Goal: Information Seeking & Learning: Learn about a topic

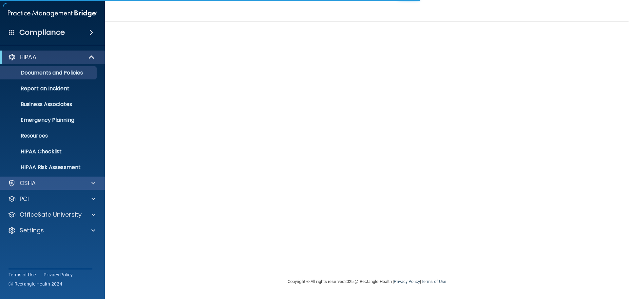
click at [53, 178] on div "OSHA" at bounding box center [52, 182] width 105 height 13
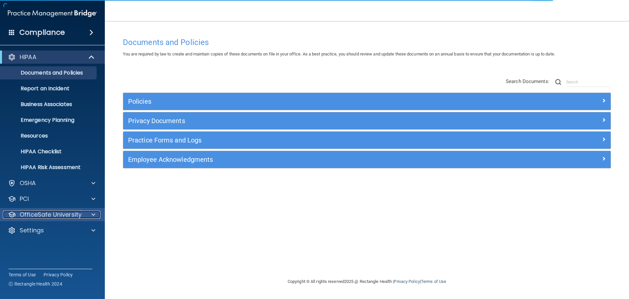
click at [52, 212] on p "OfficeSafe University" at bounding box center [51, 214] width 62 height 8
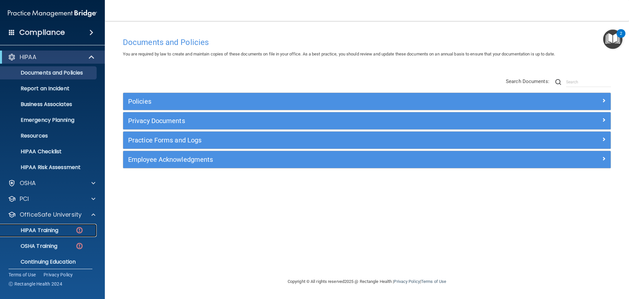
click at [37, 228] on p "HIPAA Training" at bounding box center [31, 230] width 54 height 7
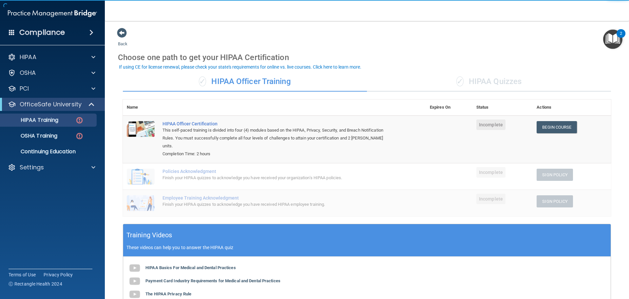
click at [500, 83] on div "✓ HIPAA Quizzes" at bounding box center [489, 82] width 244 height 20
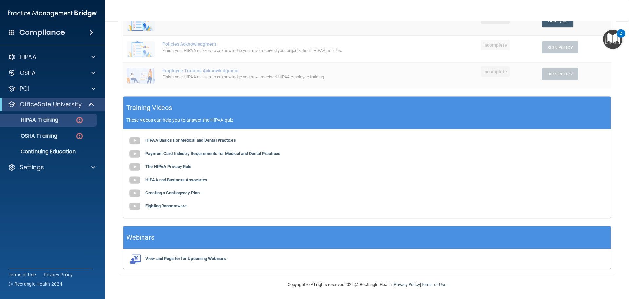
scroll to position [161, 0]
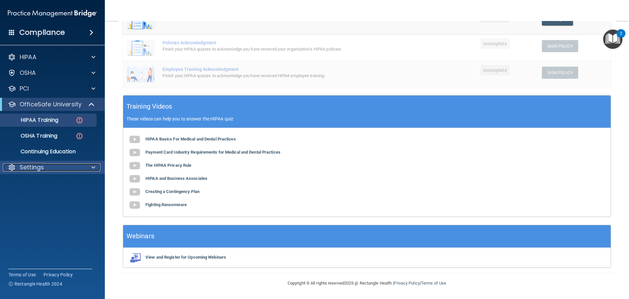
click at [42, 165] on p "Settings" at bounding box center [32, 167] width 24 height 8
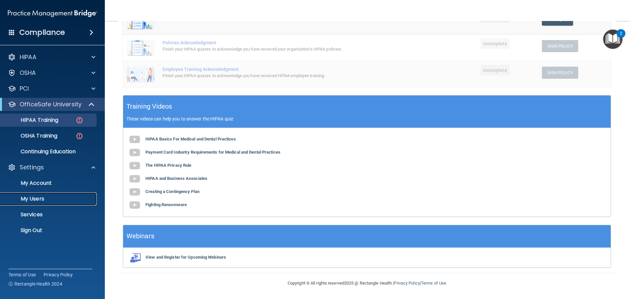
click at [27, 195] on p "My Users" at bounding box center [48, 198] width 89 height 7
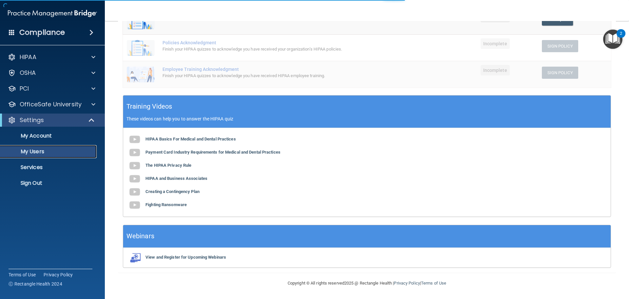
select select "20"
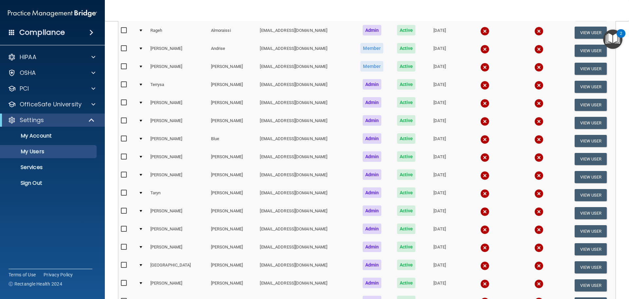
scroll to position [14, 0]
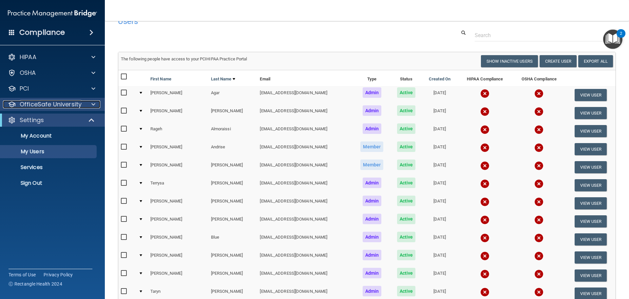
click at [41, 105] on p "OfficeSafe University" at bounding box center [51, 104] width 62 height 8
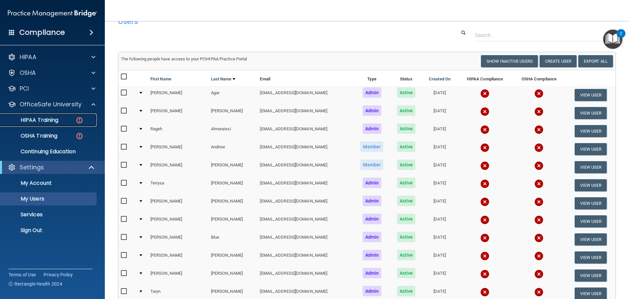
click at [40, 119] on p "HIPAA Training" at bounding box center [31, 120] width 54 height 7
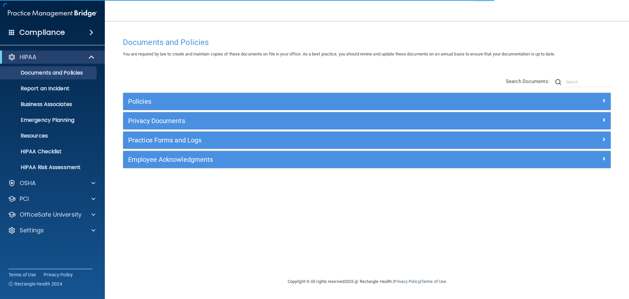
click at [34, 31] on h4 "Compliance" at bounding box center [42, 32] width 46 height 9
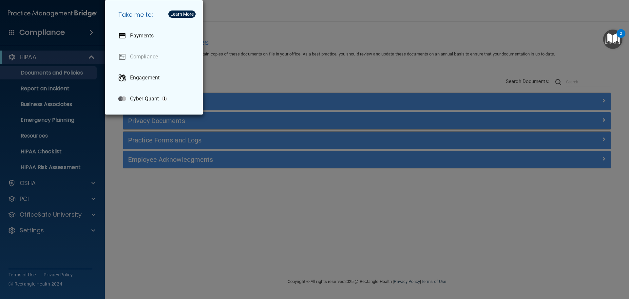
click at [242, 69] on div "Take me to: Payments Compliance Engagement Cyber Quant" at bounding box center [314, 149] width 629 height 299
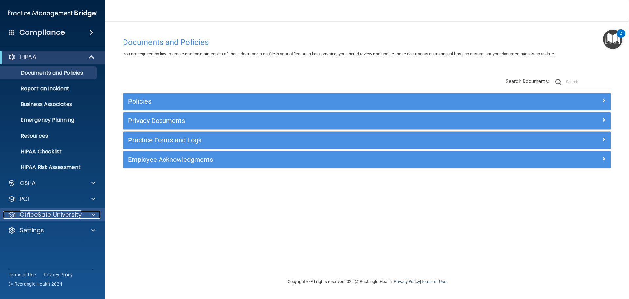
click at [34, 215] on p "OfficeSafe University" at bounding box center [51, 214] width 62 height 8
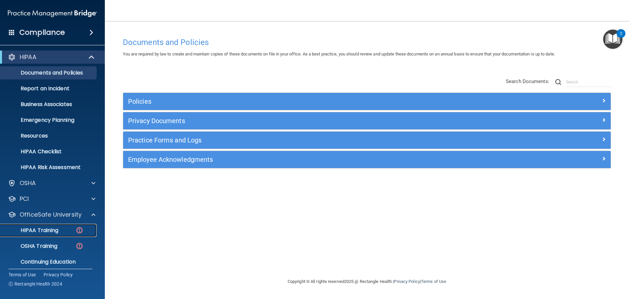
click at [38, 228] on p "HIPAA Training" at bounding box center [31, 230] width 54 height 7
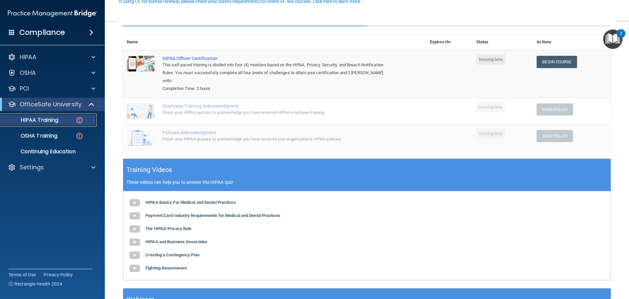
scroll to position [66, 0]
click at [35, 170] on p "Settings" at bounding box center [32, 167] width 24 height 8
click at [35, 202] on p "My Users" at bounding box center [48, 198] width 89 height 7
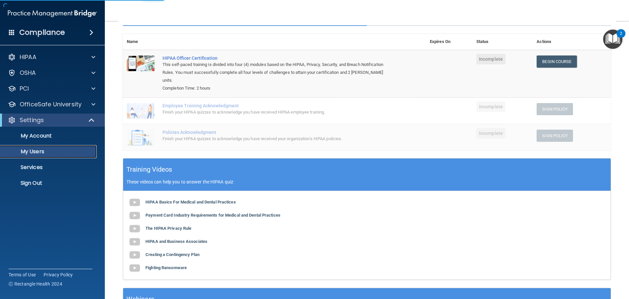
select select "20"
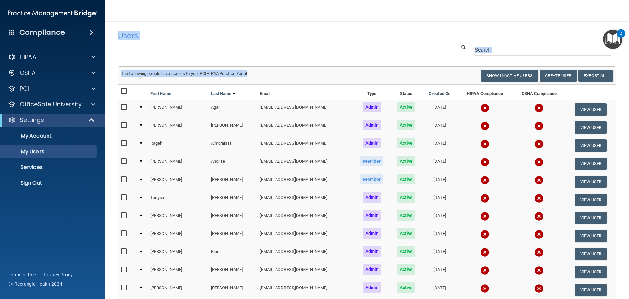
drag, startPoint x: 111, startPoint y: 20, endPoint x: 268, endPoint y: 75, distance: 166.7
click at [268, 75] on div "Toggle navigation [PERSON_NAME] [EMAIL_ADDRESS][DOMAIN_NAME] Manage My Enterpri…" at bounding box center [367, 149] width 524 height 299
click at [272, 58] on div "Users Success! New user created. × Error! The user couldn't be created. × Succe…" at bounding box center [367, 267] width 498 height 479
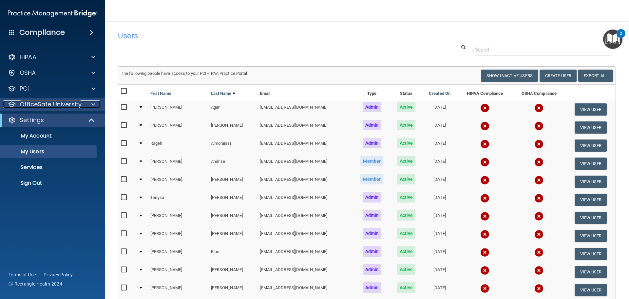
click at [40, 107] on p "OfficeSafe University" at bounding box center [51, 104] width 62 height 8
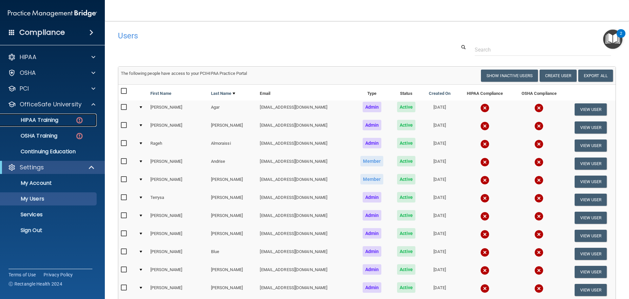
click at [38, 122] on p "HIPAA Training" at bounding box center [31, 120] width 54 height 7
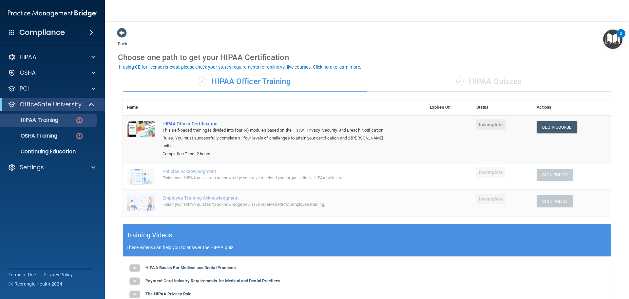
click at [506, 84] on div "✓ HIPAA Quizzes" at bounding box center [489, 82] width 244 height 20
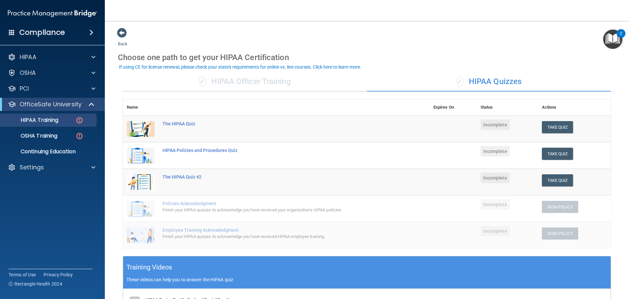
click at [31, 50] on div "HIPAA Documents and Policies Report an Incident Business Associates Emergency P…" at bounding box center [52, 113] width 105 height 131
click at [32, 55] on p "HIPAA" at bounding box center [28, 57] width 17 height 8
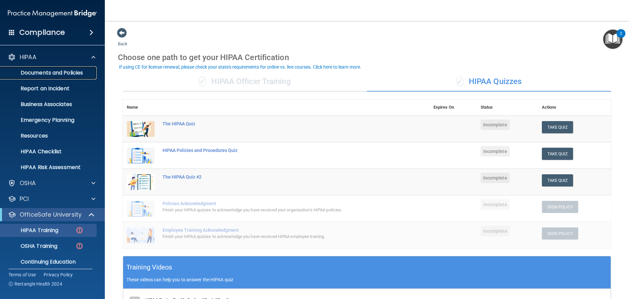
click at [67, 74] on p "Documents and Policies" at bounding box center [48, 72] width 89 height 7
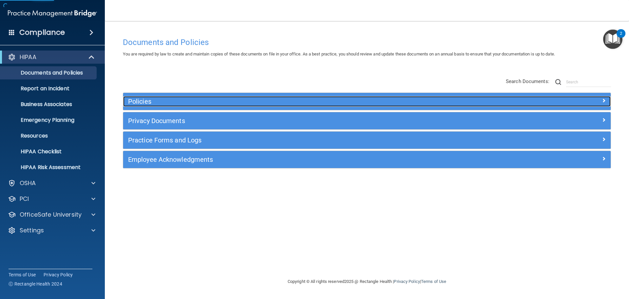
click at [237, 103] on h5 "Policies" at bounding box center [306, 101] width 356 height 7
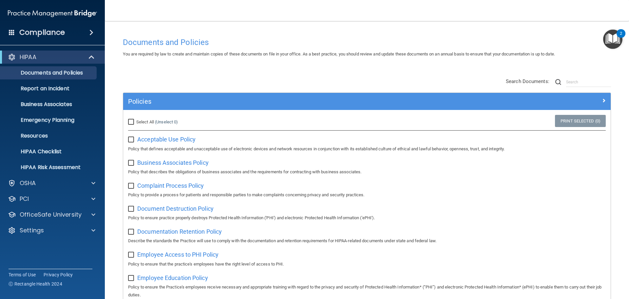
click at [131, 120] on input "Select All (Unselect 0) Unselect All" at bounding box center [132, 121] width 8 height 5
checkbox input "true"
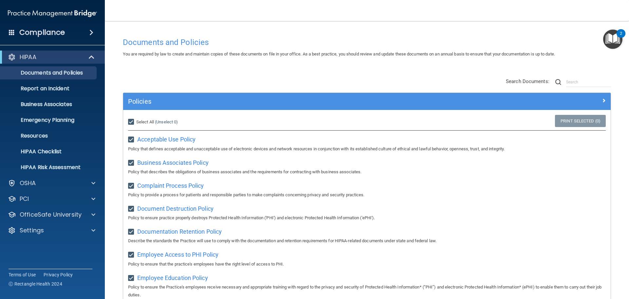
checkbox input "true"
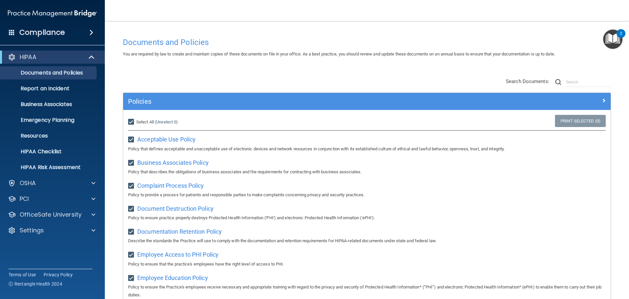
checkbox input "true"
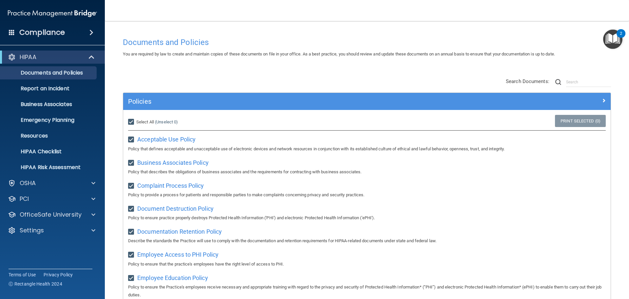
checkbox input "true"
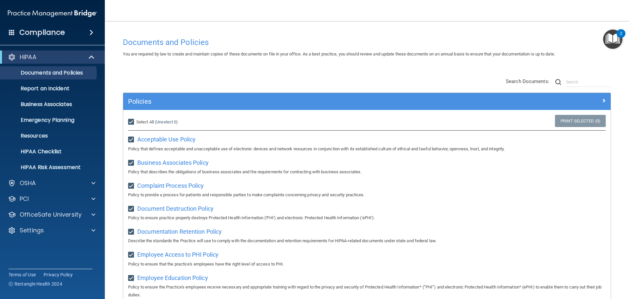
checkbox input "true"
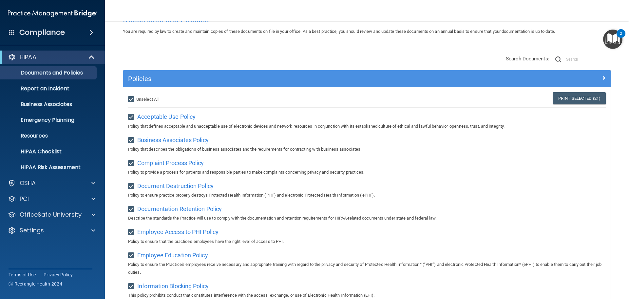
scroll to position [66, 0]
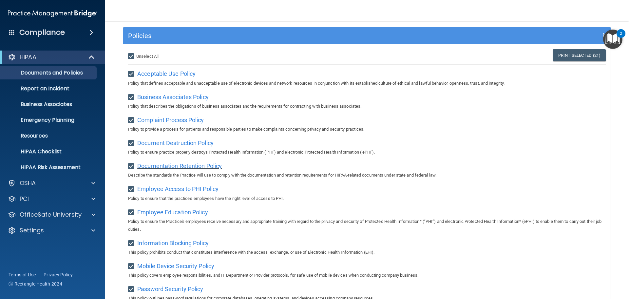
click at [176, 169] on span "Documentation Retention Policy" at bounding box center [179, 165] width 85 height 7
drag, startPoint x: 457, startPoint y: 144, endPoint x: 445, endPoint y: 142, distance: 12.1
click at [458, 144] on div "Document Destruction Policy Policy to ensure practice properly destroys Protect…" at bounding box center [367, 146] width 478 height 19
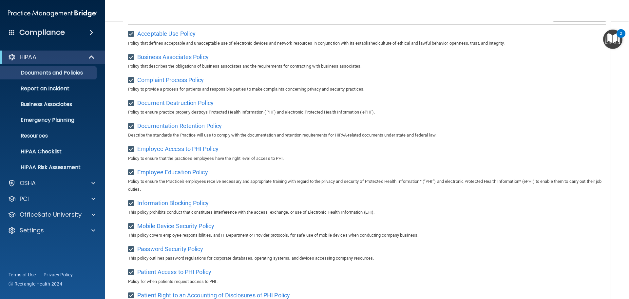
scroll to position [229, 0]
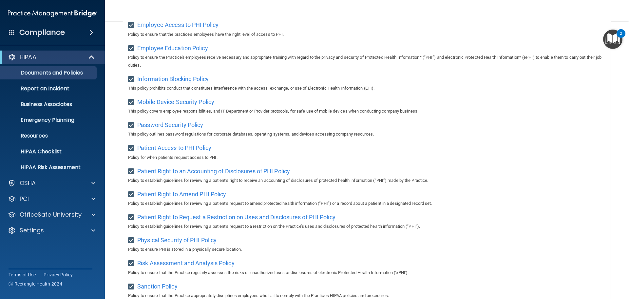
click at [361, 157] on p "Policy for when patients request access to PHI." at bounding box center [367, 157] width 478 height 8
click at [328, 157] on p "Policy for when patients request access to PHI." at bounding box center [367, 157] width 478 height 8
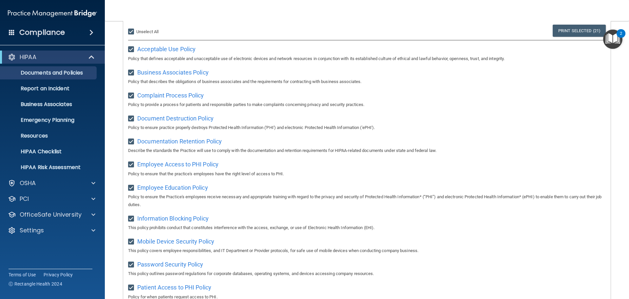
scroll to position [33, 0]
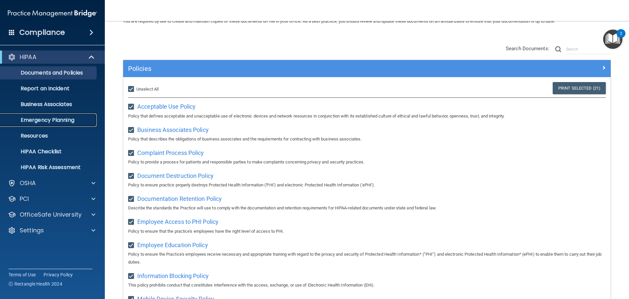
click at [55, 123] on p "Emergency Planning" at bounding box center [48, 120] width 89 height 7
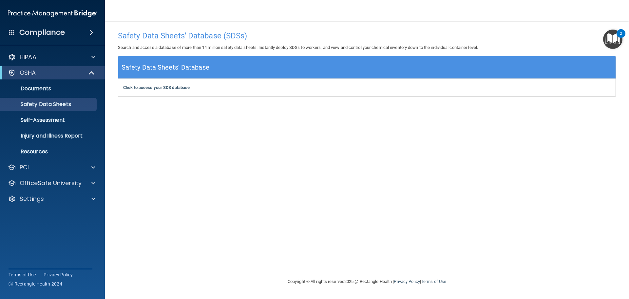
click at [177, 164] on div "Safety Data Sheets' Database (SDSs) Search and access a database of more than 1…" at bounding box center [367, 149] width 498 height 243
click at [125, 166] on div "Safety Data Sheets' Database (SDSs) Search and access a database of more than 1…" at bounding box center [367, 149] width 498 height 243
click at [181, 107] on div "Safety Data Sheets' Database (SDSs) Search and access a database of more than 1…" at bounding box center [367, 149] width 498 height 243
click at [168, 89] on b "Click to access your SDS database" at bounding box center [156, 87] width 67 height 5
click at [219, 194] on div "Safety Data Sheets' Database (SDSs) Search and access a database of more than 1…" at bounding box center [367, 149] width 498 height 243
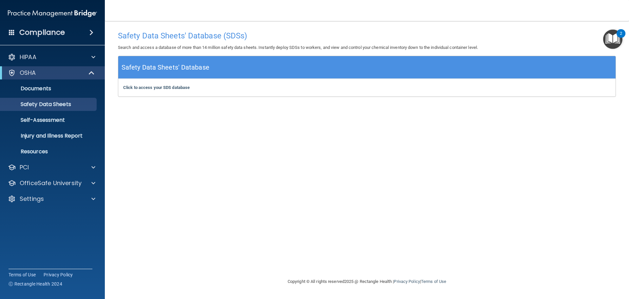
click at [51, 223] on div "Compliance HIPAA Documents and Policies Report an Incident Business Associates …" at bounding box center [52, 149] width 105 height 299
click at [50, 71] on div "OSHA" at bounding box center [43, 73] width 81 height 8
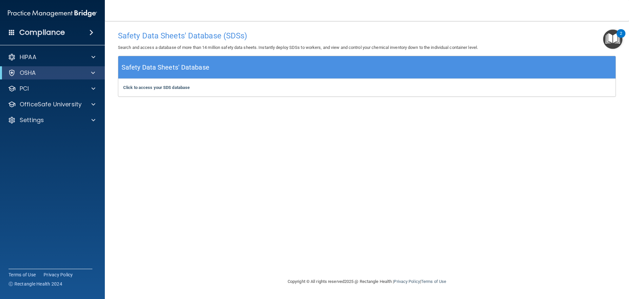
click at [56, 161] on accordion "HIPAA Documents and Policies Report an Incident Business Associates Emergency P…" at bounding box center [52, 131] width 105 height 166
click at [39, 154] on accordion "HIPAA Documents and Policies Report an Incident Business Associates Emergency P…" at bounding box center [52, 131] width 105 height 166
click at [43, 168] on accordion "HIPAA Documents and Policies Report an Incident Business Associates Emergency P…" at bounding box center [52, 131] width 105 height 166
click at [48, 158] on accordion "HIPAA Documents and Policies Report an Incident Business Associates Emergency P…" at bounding box center [52, 131] width 105 height 166
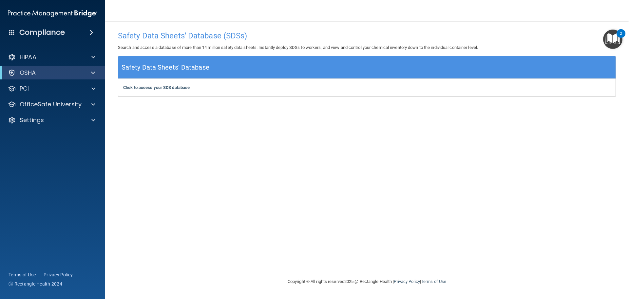
click at [54, 153] on accordion "HIPAA Documents and Policies Report an Incident Business Associates Emergency P…" at bounding box center [52, 131] width 105 height 166
click at [63, 85] on div "PCI" at bounding box center [43, 89] width 81 height 8
click at [45, 69] on div "OSHA" at bounding box center [52, 72] width 105 height 13
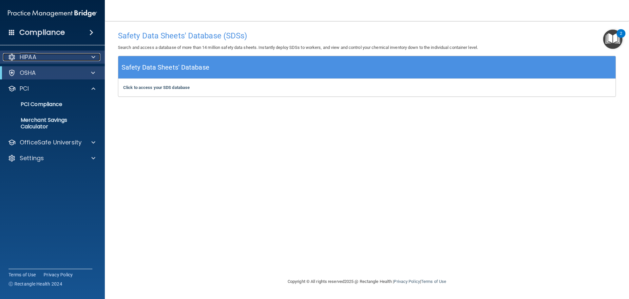
click at [84, 60] on div at bounding box center [92, 57] width 16 height 8
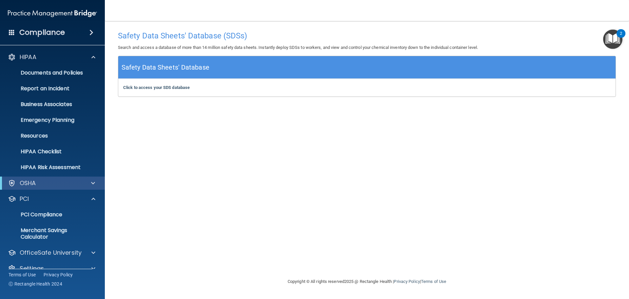
drag, startPoint x: 209, startPoint y: 193, endPoint x: 208, endPoint y: 187, distance: 5.3
click at [209, 188] on div "Safety Data Sheets' Database (SDSs) Search and access a database of more than 1…" at bounding box center [367, 149] width 498 height 243
click at [191, 182] on div "Safety Data Sheets' Database (SDSs) Search and access a database of more than 1…" at bounding box center [367, 149] width 498 height 243
click at [176, 185] on div "Safety Data Sheets' Database (SDSs) Search and access a database of more than 1…" at bounding box center [367, 149] width 498 height 243
click at [179, 115] on div "Safety Data Sheets' Database (SDSs) Search and access a database of more than 1…" at bounding box center [367, 149] width 498 height 243
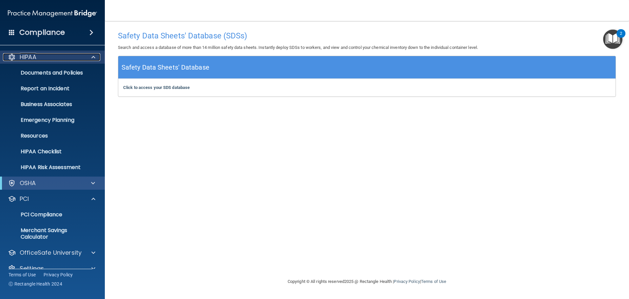
click at [29, 58] on p "HIPAA" at bounding box center [28, 57] width 17 height 8
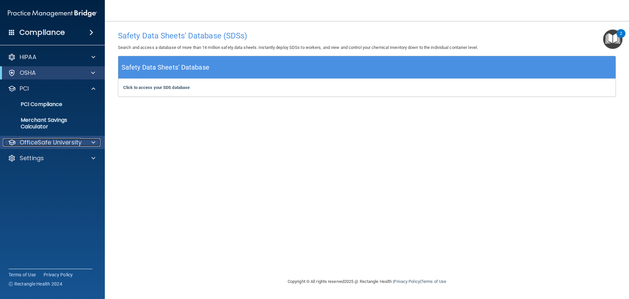
click at [39, 144] on p "OfficeSafe University" at bounding box center [51, 142] width 62 height 8
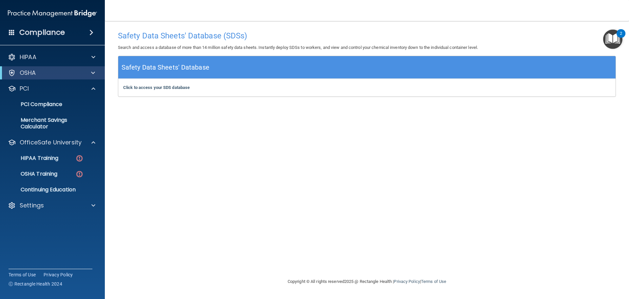
click at [52, 225] on div "Compliance HIPAA Documents and Policies Report an Incident Business Associates …" at bounding box center [52, 149] width 105 height 299
click at [49, 196] on link "Continuing Education" at bounding box center [44, 189] width 103 height 13
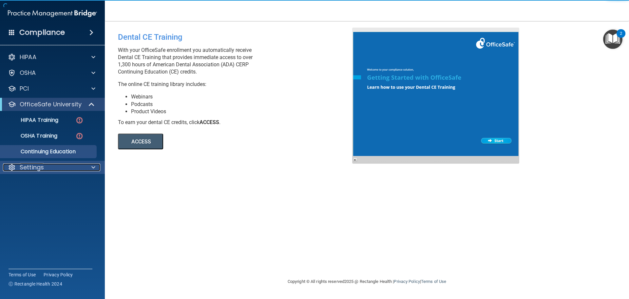
click at [40, 170] on p "Settings" at bounding box center [32, 167] width 24 height 8
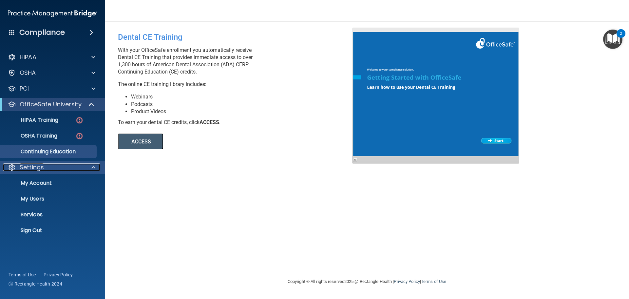
click at [33, 167] on p "Settings" at bounding box center [32, 167] width 24 height 8
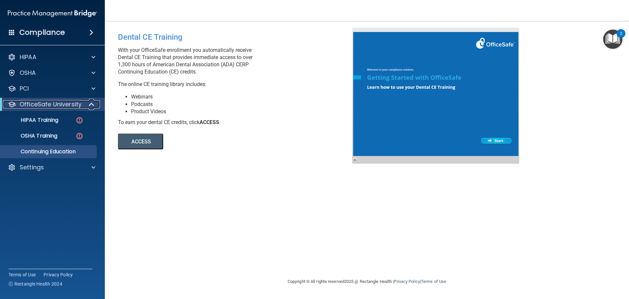
click at [49, 102] on p "OfficeSafe University" at bounding box center [51, 104] width 62 height 8
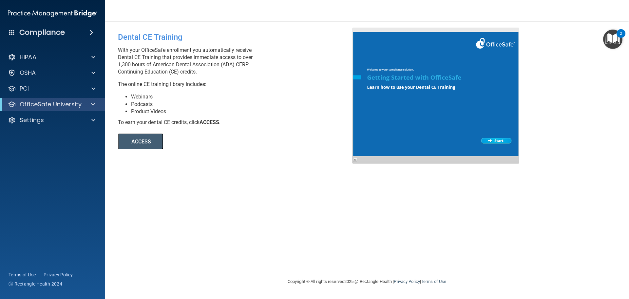
click at [62, 150] on accordion "HIPAA Documents and Policies Report an Incident Business Associates Emergency P…" at bounding box center [52, 131] width 105 height 166
click at [54, 179] on accordion "HIPAA Documents and Policies Report an Incident Business Associates Emergency P…" at bounding box center [52, 131] width 105 height 166
click at [52, 165] on accordion "HIPAA Documents and Policies Report an Incident Business Associates Emergency P…" at bounding box center [52, 131] width 105 height 166
click at [46, 102] on p "OfficeSafe University" at bounding box center [51, 104] width 62 height 8
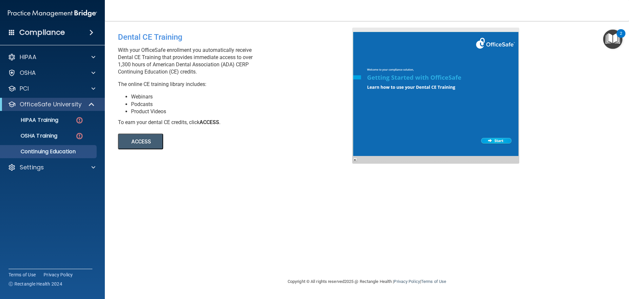
drag, startPoint x: 28, startPoint y: 200, endPoint x: 38, endPoint y: 200, distance: 10.8
click at [28, 200] on accordion "HIPAA Documents and Policies Report an Incident Business Associates Emergency P…" at bounding box center [52, 131] width 105 height 166
click at [31, 204] on accordion "HIPAA Documents and Policies Report an Incident Business Associates Emergency P…" at bounding box center [52, 131] width 105 height 166
click at [62, 103] on p "OfficeSafe University" at bounding box center [51, 104] width 62 height 8
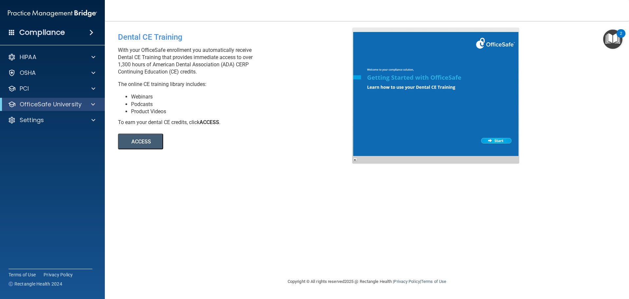
click at [48, 148] on accordion "HIPAA Documents and Policies Report an Incident Business Associates Emergency P…" at bounding box center [52, 131] width 105 height 166
click at [66, 155] on accordion "HIPAA Documents and Policies Report an Incident Business Associates Emergency P…" at bounding box center [52, 131] width 105 height 166
click at [51, 161] on accordion "HIPAA Documents and Policies Report an Incident Business Associates Emergency P…" at bounding box center [52, 131] width 105 height 166
click at [54, 163] on accordion "HIPAA Documents and Policies Report an Incident Business Associates Emergency P…" at bounding box center [52, 131] width 105 height 166
